Goal: Task Accomplishment & Management: Manage account settings

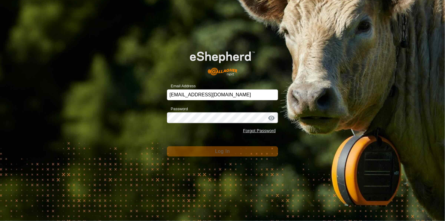
click at [233, 160] on div "Email Address [EMAIL_ADDRESS][DOMAIN_NAME] Password Forgot Password Log In" at bounding box center [222, 110] width 445 height 221
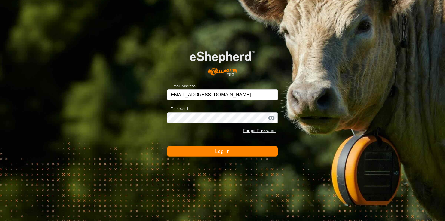
click at [259, 148] on button "Log In" at bounding box center [223, 151] width 112 height 10
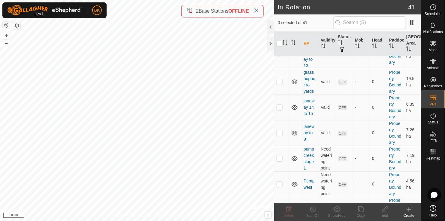
scroll to position [919, 0]
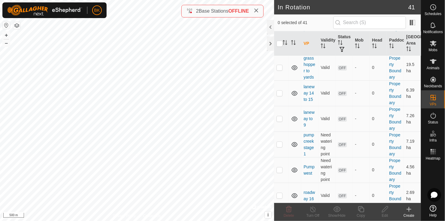
click at [431, 178] on div at bounding box center [434, 182] width 24 height 40
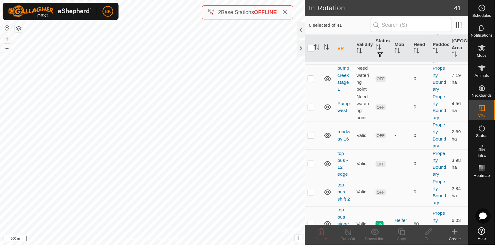
scroll to position [1005, 0]
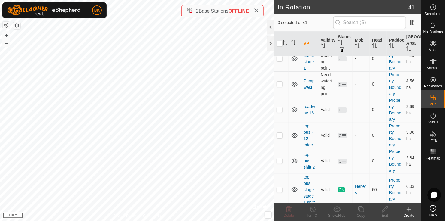
checkbox input "true"
click at [409, 211] on icon at bounding box center [409, 208] width 7 height 7
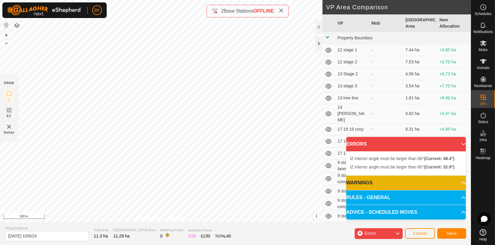
click at [445, 143] on p-accordion-header "ERRORS" at bounding box center [406, 144] width 120 height 14
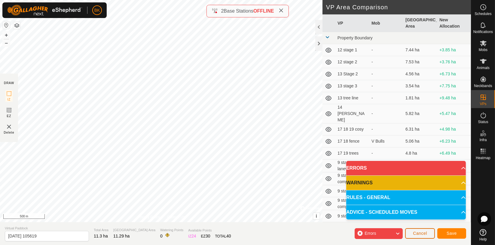
click at [415, 220] on span "Cancel" at bounding box center [420, 233] width 14 height 5
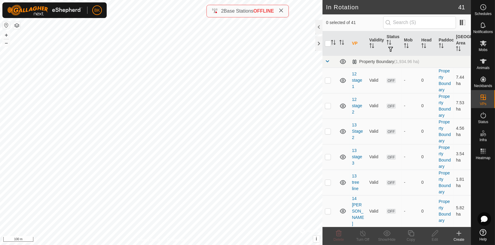
click at [445, 220] on icon at bounding box center [458, 233] width 7 height 7
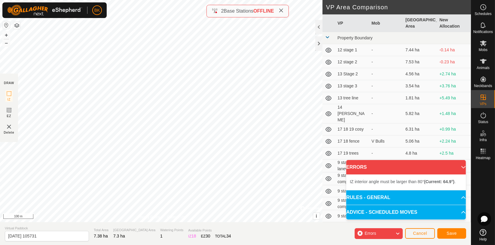
click at [397, 220] on icon at bounding box center [397, 234] width 5 height 8
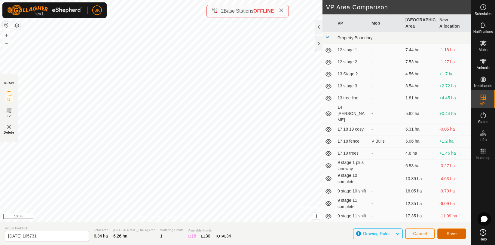
click at [445, 220] on button "Save" at bounding box center [451, 234] width 29 height 11
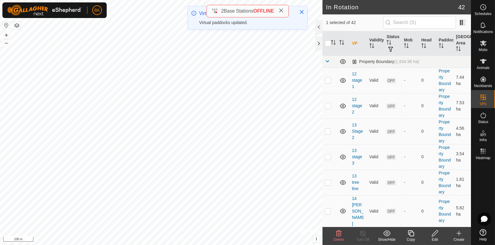
checkbox input "false"
checkbox input "true"
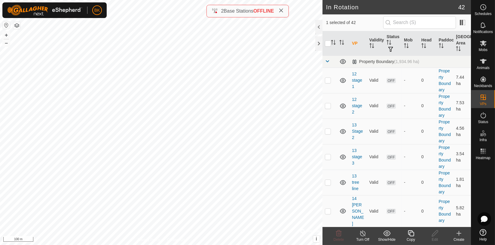
checkbox input "true"
checkbox input "false"
checkbox input "true"
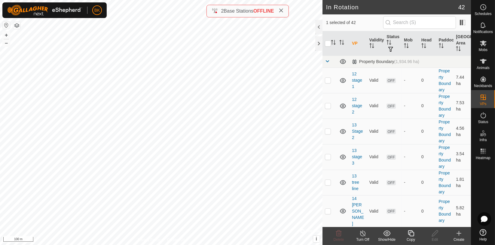
checkbox input "false"
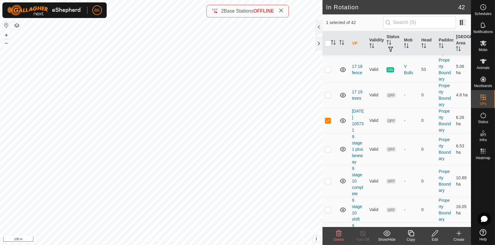
scroll to position [201, 0]
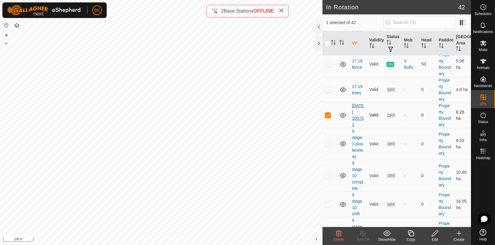
click at [358, 104] on link "[DATE] 105731" at bounding box center [358, 115] width 12 height 24
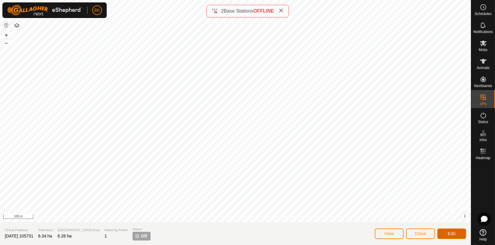
click at [445, 220] on span "Edit" at bounding box center [452, 233] width 8 height 5
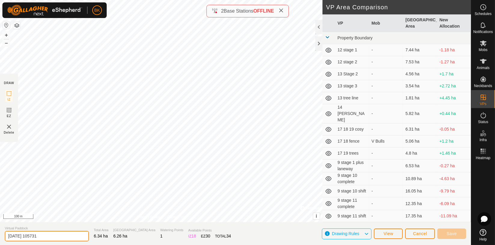
click at [55, 220] on input "[DATE] 105731" at bounding box center [47, 236] width 84 height 11
type input "2"
type input "top bus 2 move"
click at [445, 220] on button "Save" at bounding box center [451, 234] width 29 height 11
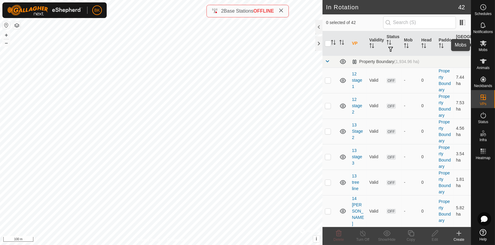
click at [445, 41] on icon at bounding box center [483, 44] width 7 height 6
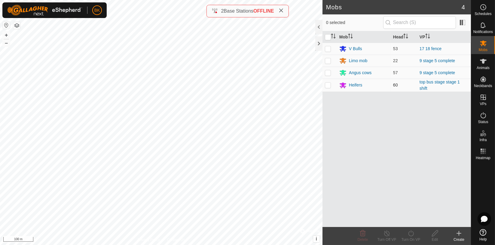
click at [335, 85] on td at bounding box center [330, 85] width 14 height 13
checkbox input "true"
click at [439, 81] on link "top bus stage stage 1 shift" at bounding box center [440, 85] width 40 height 11
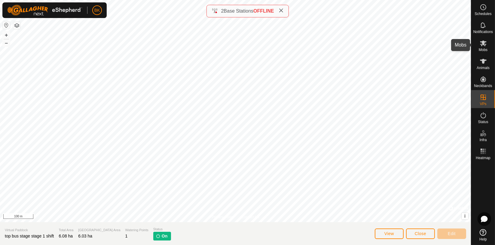
click at [445, 41] on icon at bounding box center [483, 44] width 7 height 6
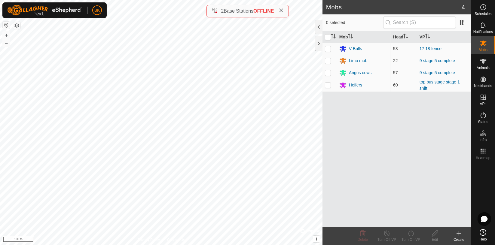
click at [329, 86] on p-checkbox at bounding box center [328, 85] width 6 height 5
checkbox input "true"
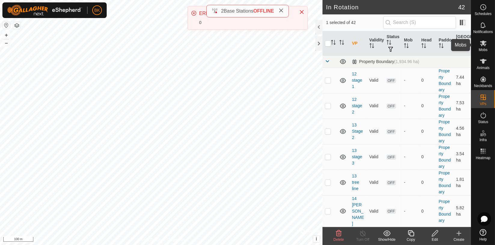
click at [445, 41] on icon at bounding box center [483, 44] width 7 height 6
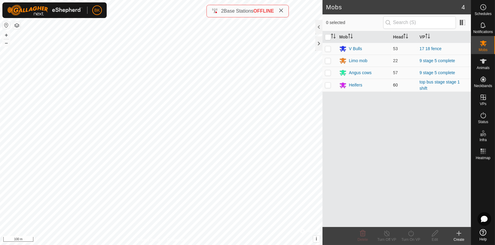
click at [331, 85] on td at bounding box center [330, 85] width 14 height 13
checkbox input "true"
click at [410, 220] on icon at bounding box center [411, 233] width 8 height 7
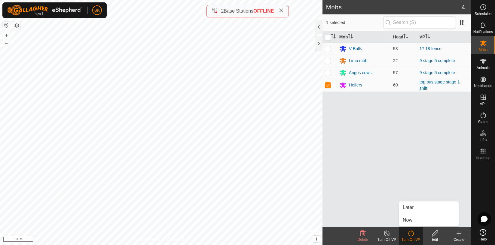
click at [377, 188] on div "Mob Head VP V Bulls 53 17 18 fence Limo mob 22 9 stage 5 complete Angus cows 57…" at bounding box center [397, 129] width 148 height 196
click at [429, 35] on icon "Activate to sort" at bounding box center [427, 36] width 5 height 5
click at [430, 37] on icon "Activate to sort" at bounding box center [427, 36] width 5 height 5
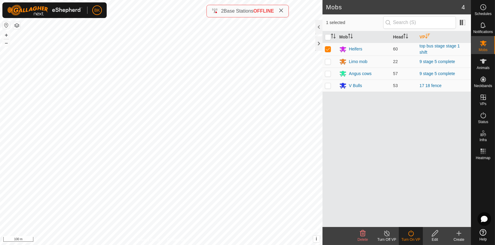
click at [430, 37] on icon "Activate to sort" at bounding box center [427, 36] width 5 height 5
click at [428, 33] on th "VP" at bounding box center [444, 37] width 54 height 12
click at [435, 220] on icon at bounding box center [435, 233] width 8 height 7
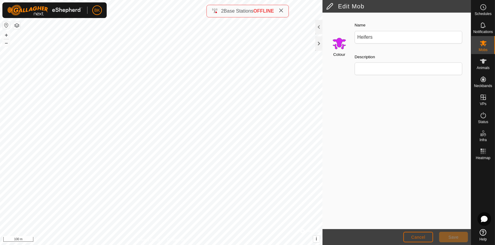
click at [417, 220] on span "Cancel" at bounding box center [418, 237] width 14 height 5
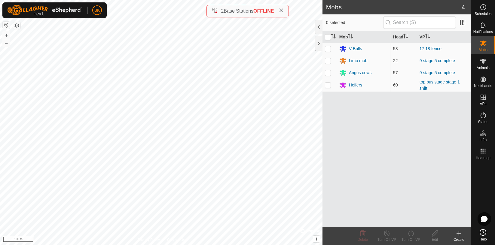
click at [330, 85] on p-checkbox at bounding box center [328, 85] width 6 height 5
checkbox input "true"
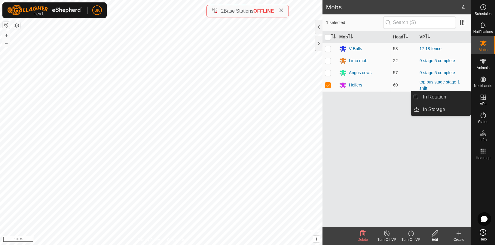
click at [445, 100] on icon at bounding box center [483, 97] width 7 height 7
click at [445, 96] on icon at bounding box center [483, 97] width 7 height 7
click at [445, 98] on icon at bounding box center [483, 97] width 7 height 7
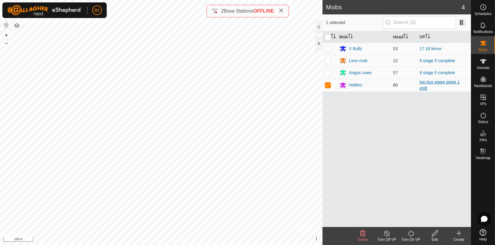
click at [445, 83] on link "top bus stage stage 1 shift" at bounding box center [440, 85] width 40 height 11
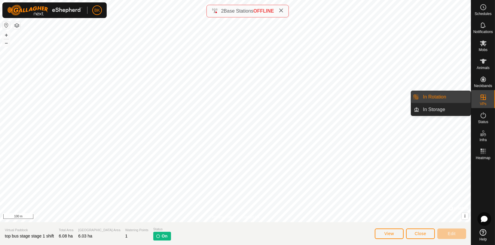
click at [445, 102] on div "VPs" at bounding box center [483, 99] width 24 height 18
click at [445, 98] on icon at bounding box center [483, 97] width 7 height 7
click at [445, 96] on link "In Rotation" at bounding box center [444, 97] width 51 height 12
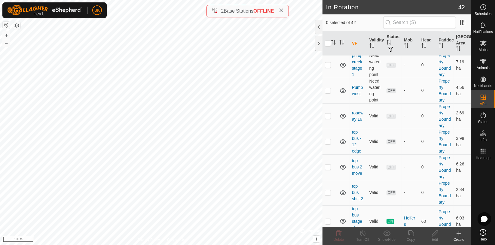
scroll to position [1007, 0]
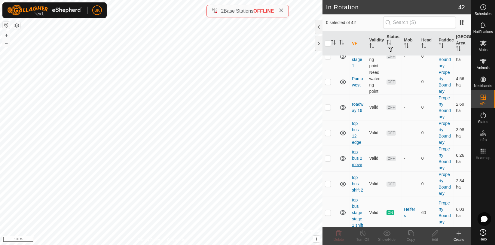
click at [357, 158] on link "top bus 2 move" at bounding box center [357, 158] width 10 height 17
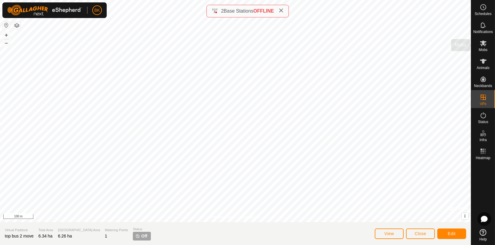
drag, startPoint x: 131, startPoint y: 224, endPoint x: 487, endPoint y: 46, distance: 398.5
click at [445, 46] on es-mob-svg-icon at bounding box center [483, 43] width 11 height 10
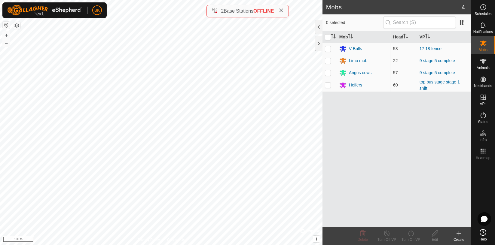
click at [328, 84] on p-checkbox at bounding box center [328, 85] width 6 height 5
checkbox input "true"
click at [417, 76] on td "9 stage 5 complete" at bounding box center [444, 73] width 54 height 12
click at [422, 82] on link "top bus stage stage 1 shift" at bounding box center [440, 85] width 40 height 11
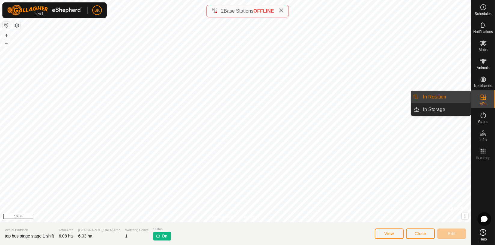
click at [436, 96] on link "In Rotation" at bounding box center [444, 97] width 51 height 12
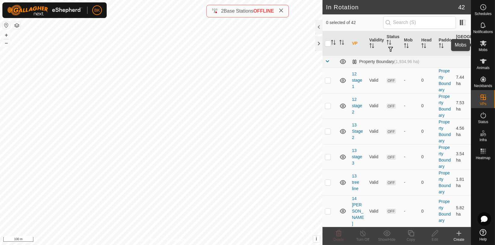
click at [445, 46] on icon at bounding box center [483, 43] width 7 height 7
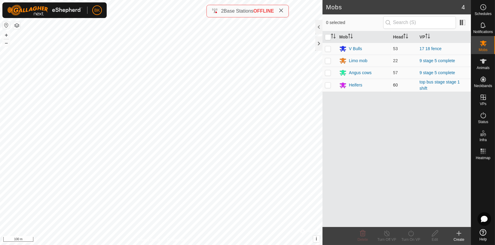
click at [327, 85] on p-checkbox at bounding box center [328, 85] width 6 height 5
checkbox input "true"
click at [386, 220] on icon at bounding box center [387, 233] width 8 height 7
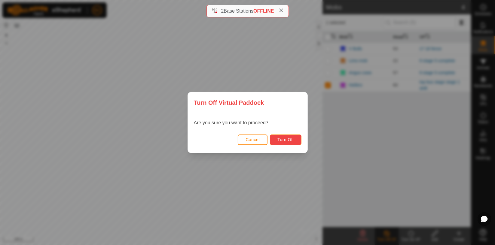
click at [290, 137] on span "Turn Off" at bounding box center [285, 139] width 17 height 5
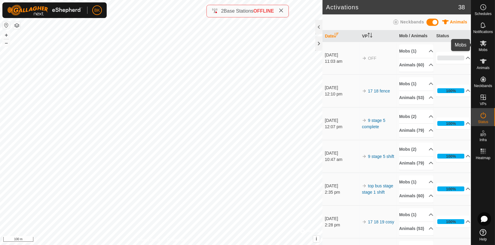
drag, startPoint x: 482, startPoint y: 46, endPoint x: 482, endPoint y: 42, distance: 4.0
click at [445, 42] on icon at bounding box center [483, 44] width 7 height 6
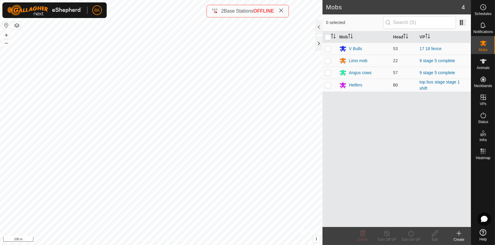
click at [331, 86] on p-checkbox at bounding box center [328, 85] width 6 height 5
checkbox input "true"
click at [435, 83] on link "top bus stage stage 1 shift" at bounding box center [440, 85] width 40 height 11
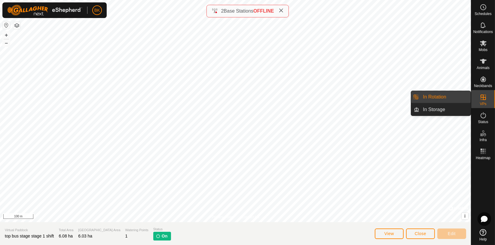
click at [445, 104] on span "VPs" at bounding box center [483, 104] width 7 height 4
click at [445, 98] on link "In Rotation" at bounding box center [444, 97] width 51 height 12
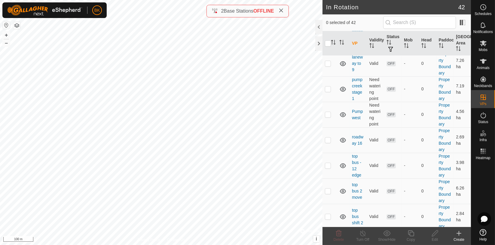
scroll to position [1007, 0]
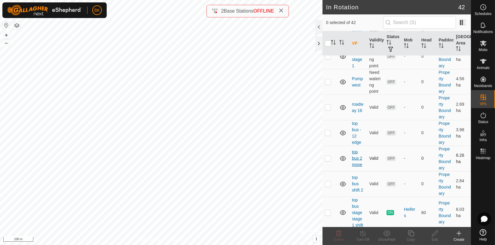
click at [355, 157] on link "top bus 2 move" at bounding box center [357, 158] width 10 height 17
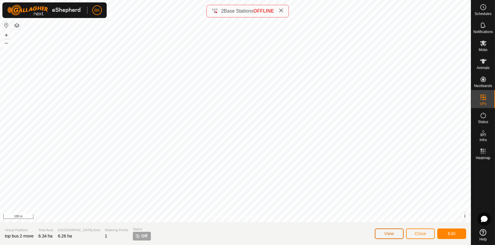
click at [397, 220] on button "View" at bounding box center [389, 234] width 29 height 11
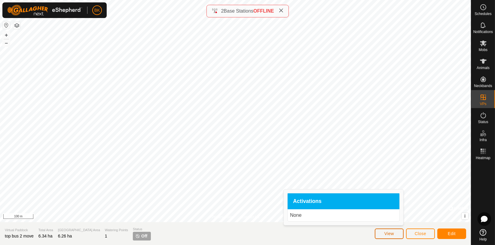
click at [388, 220] on span "View" at bounding box center [389, 233] width 10 height 5
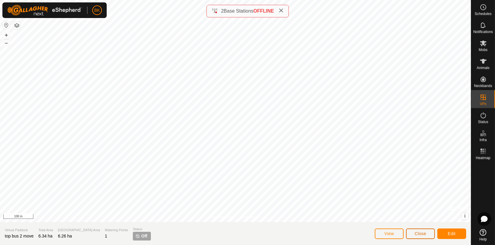
click at [426, 220] on span "Close" at bounding box center [420, 233] width 11 height 5
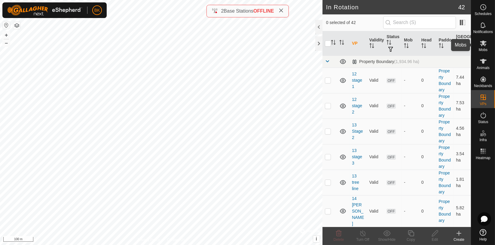
click at [445, 46] on icon at bounding box center [483, 43] width 7 height 7
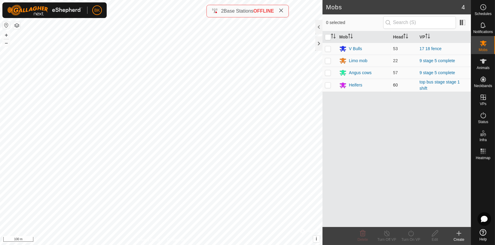
click at [328, 86] on p-checkbox at bounding box center [328, 85] width 6 height 5
checkbox input "true"
click at [445, 63] on icon at bounding box center [483, 61] width 7 height 7
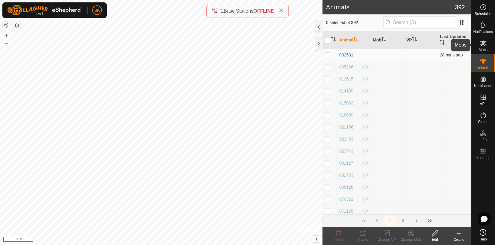
click at [445, 37] on div "Mobs" at bounding box center [483, 45] width 24 height 18
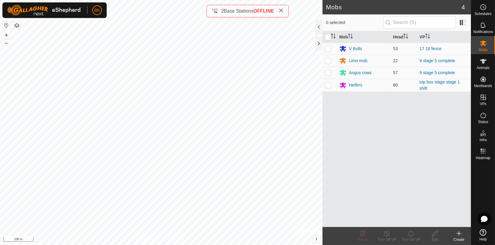
click at [329, 87] on p-checkbox at bounding box center [328, 85] width 6 height 5
checkbox input "true"
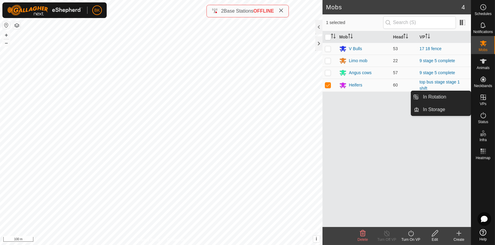
click at [412, 220] on div "Turn On VP" at bounding box center [411, 239] width 24 height 5
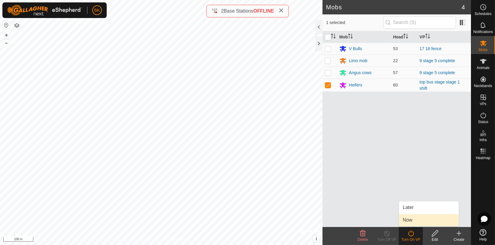
click at [406, 220] on link "Now" at bounding box center [429, 220] width 60 height 12
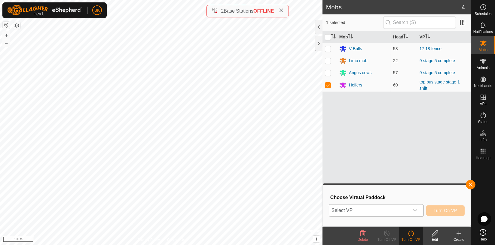
click at [358, 210] on span "Select VP" at bounding box center [369, 211] width 80 height 12
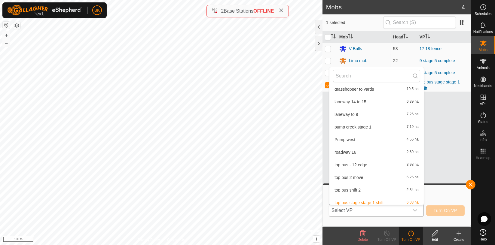
scroll to position [422, 0]
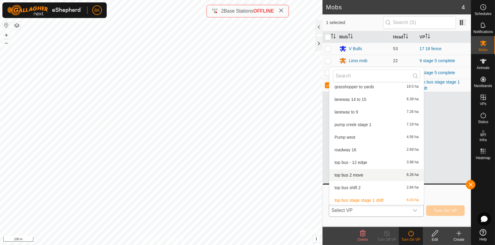
click at [340, 174] on li "top bus 2 move 6.26 ha" at bounding box center [376, 175] width 94 height 12
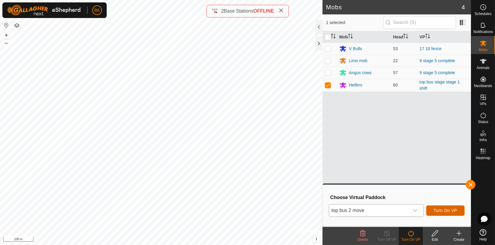
click at [445, 212] on span "Turn On VP" at bounding box center [445, 210] width 23 height 5
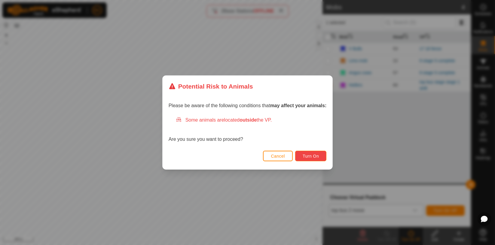
click at [314, 156] on span "Turn On" at bounding box center [311, 156] width 16 height 5
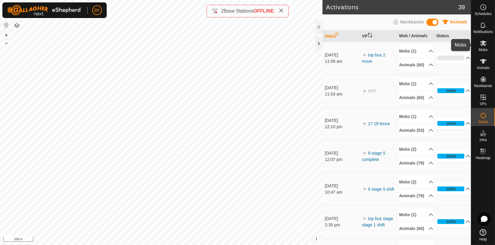
click at [445, 46] on icon at bounding box center [483, 44] width 7 height 6
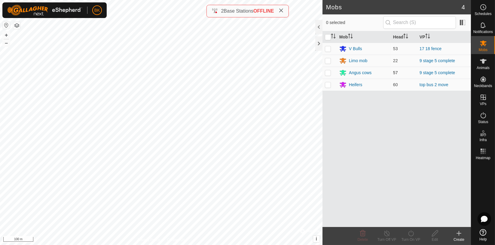
click at [328, 72] on p-checkbox at bounding box center [328, 72] width 6 height 5
checkbox input "true"
click at [327, 60] on p-checkbox at bounding box center [328, 60] width 6 height 5
checkbox input "true"
click at [411, 220] on div "Turn On VP" at bounding box center [411, 239] width 24 height 5
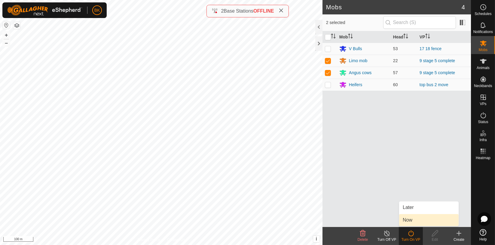
click at [414, 220] on link "Now" at bounding box center [429, 220] width 60 height 12
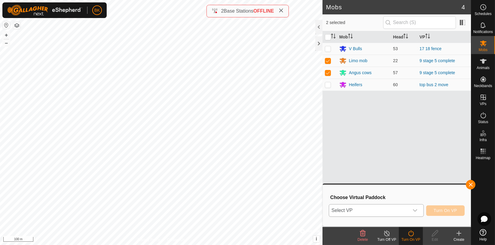
click at [413, 210] on icon "dropdown trigger" at bounding box center [415, 210] width 5 height 5
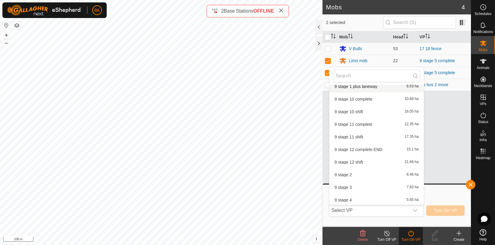
scroll to position [127, 0]
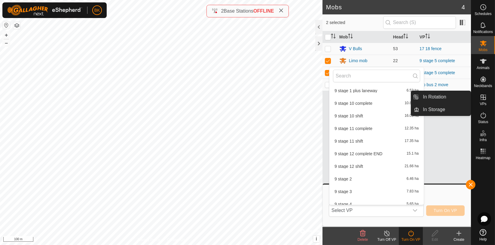
click at [445, 100] on icon at bounding box center [483, 97] width 7 height 7
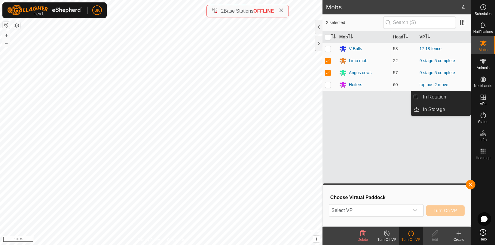
click at [445, 95] on icon at bounding box center [483, 97] width 5 height 5
click at [445, 95] on link "In Rotation" at bounding box center [444, 97] width 51 height 12
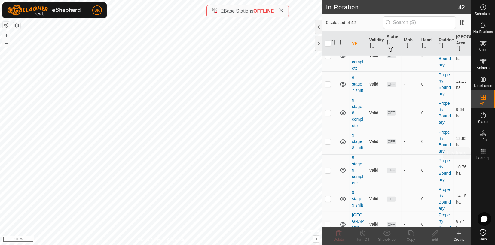
scroll to position [663, 0]
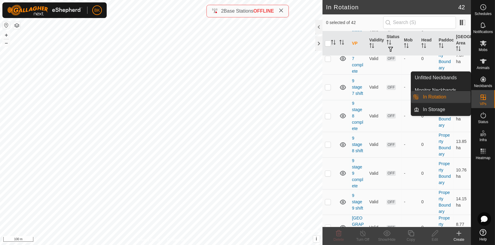
click at [445, 100] on icon at bounding box center [483, 97] width 5 height 5
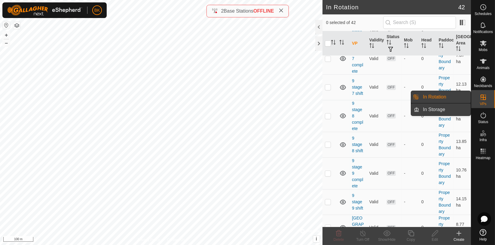
click at [437, 110] on link "In Storage" at bounding box center [444, 110] width 51 height 12
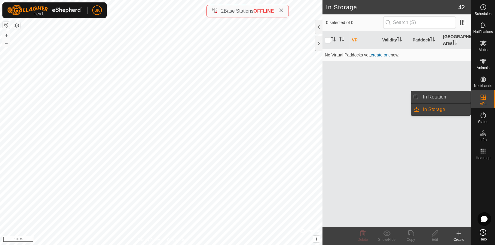
click at [445, 97] on link "In Rotation" at bounding box center [444, 97] width 51 height 12
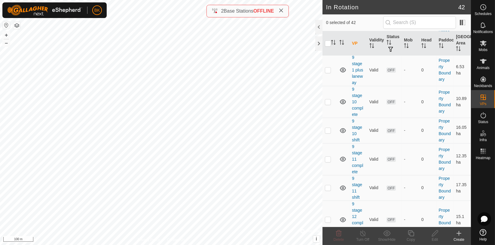
scroll to position [248, 0]
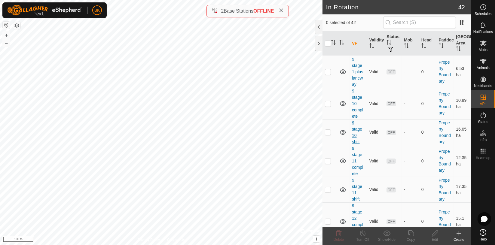
click at [356, 122] on link "9 stage 10 shift" at bounding box center [357, 133] width 10 height 24
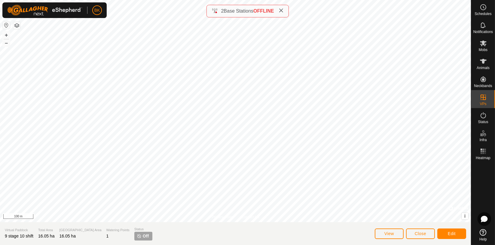
click at [445, 0] on html "BK Schedules Notifications Mobs Animals Neckbands VPs Status Infra Heatmap Help…" at bounding box center [247, 122] width 495 height 245
click at [409, 0] on html "BK Schedules Notifications Mobs Animals Neckbands VPs Status Infra Heatmap Help…" at bounding box center [247, 122] width 495 height 245
click at [422, 220] on span "Close" at bounding box center [420, 233] width 11 height 5
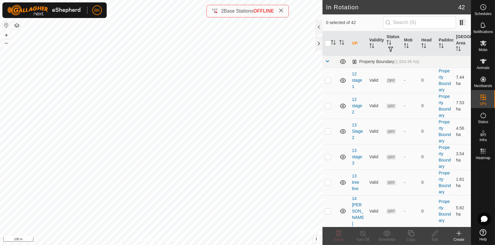
checkbox input "true"
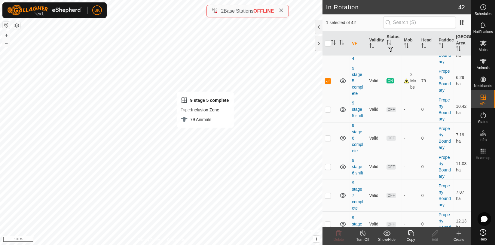
scroll to position [534, 0]
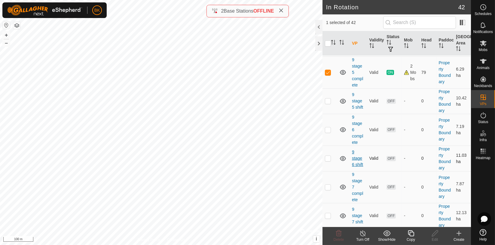
click at [356, 152] on link "9 stage 6 shift" at bounding box center [357, 158] width 11 height 17
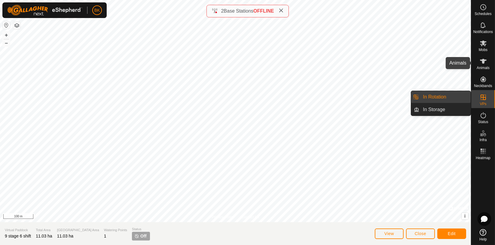
click at [445, 64] on icon at bounding box center [483, 61] width 7 height 7
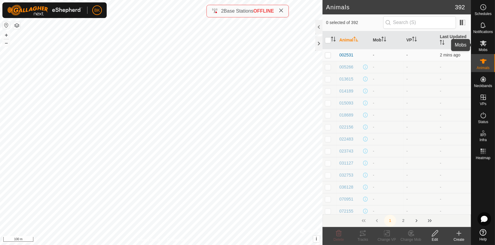
click at [445, 46] on icon at bounding box center [483, 43] width 7 height 7
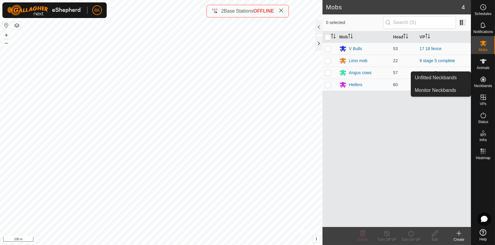
click at [445, 80] on icon at bounding box center [483, 79] width 5 height 5
